Goal: Task Accomplishment & Management: Manage account settings

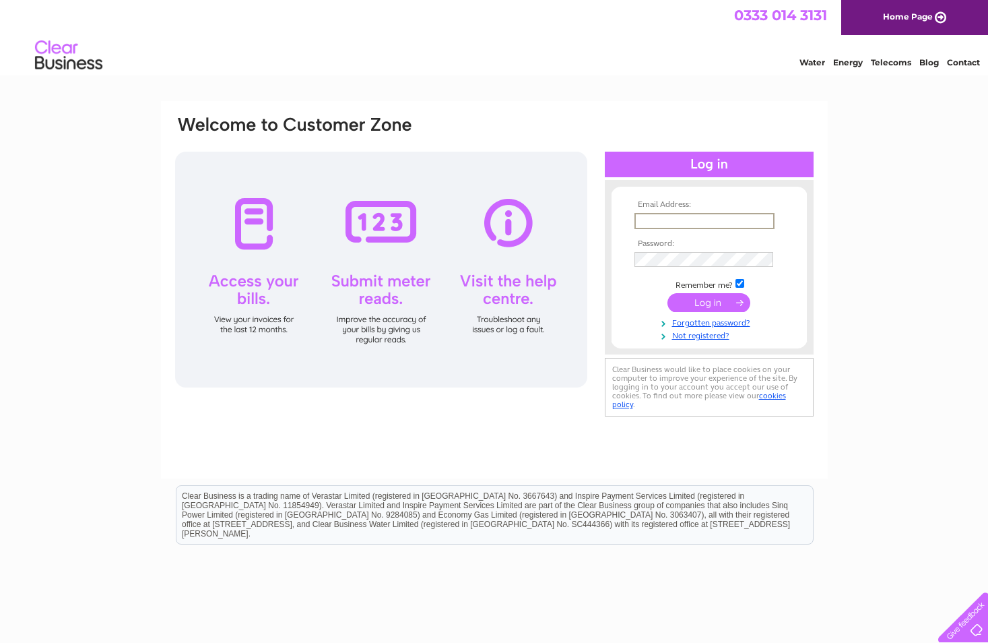
click at [645, 216] on input "text" at bounding box center [705, 221] width 140 height 16
type input "lorraine.mcleish@st.com"
click at [723, 301] on input "submit" at bounding box center [709, 302] width 83 height 19
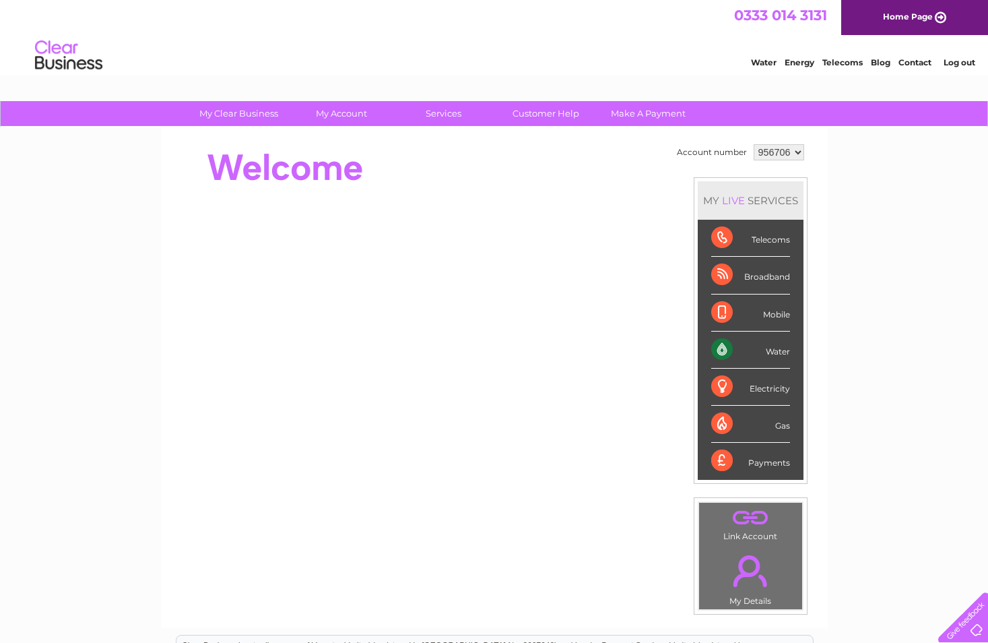
click at [796, 150] on select "956706 971761" at bounding box center [779, 152] width 51 height 16
select select "971761"
click at [754, 144] on select "956706 971761" at bounding box center [779, 152] width 51 height 16
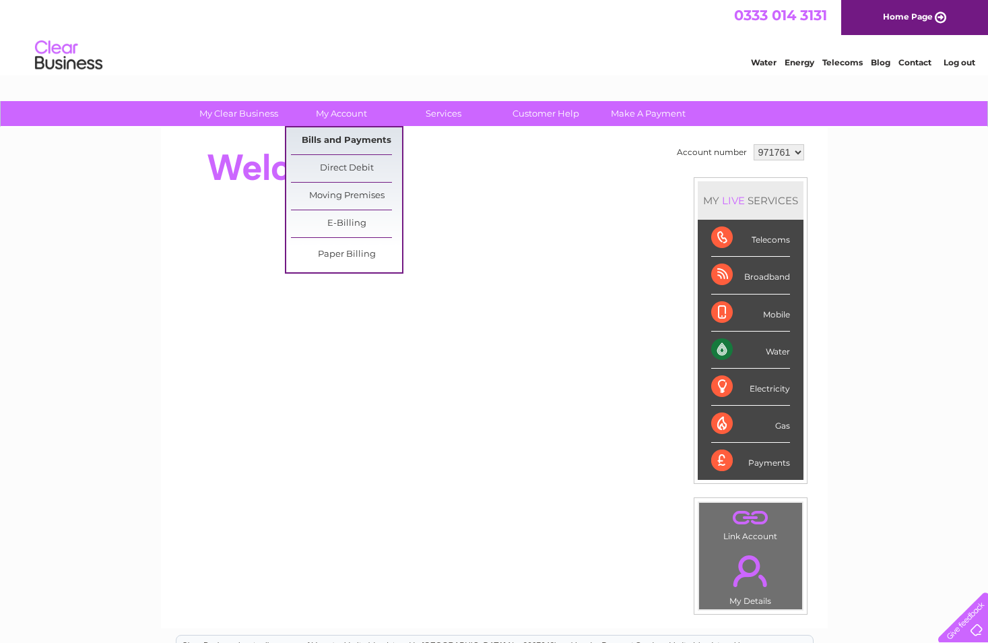
click at [364, 140] on link "Bills and Payments" at bounding box center [346, 140] width 111 height 27
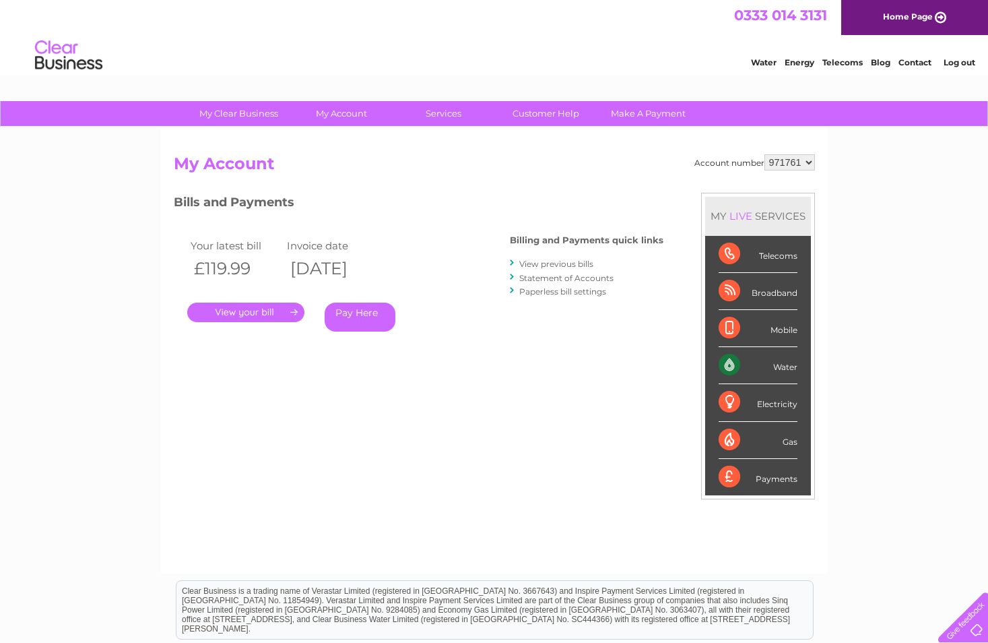
click at [264, 312] on link "." at bounding box center [245, 312] width 117 height 20
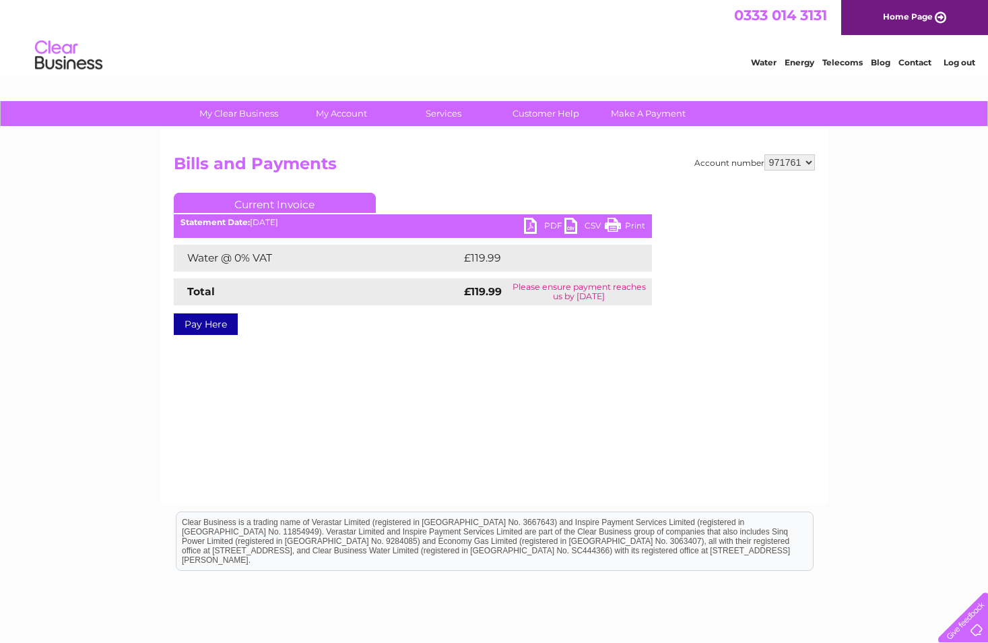
click at [529, 223] on link "PDF" at bounding box center [544, 228] width 40 height 20
